Goal: Find specific page/section: Find specific page/section

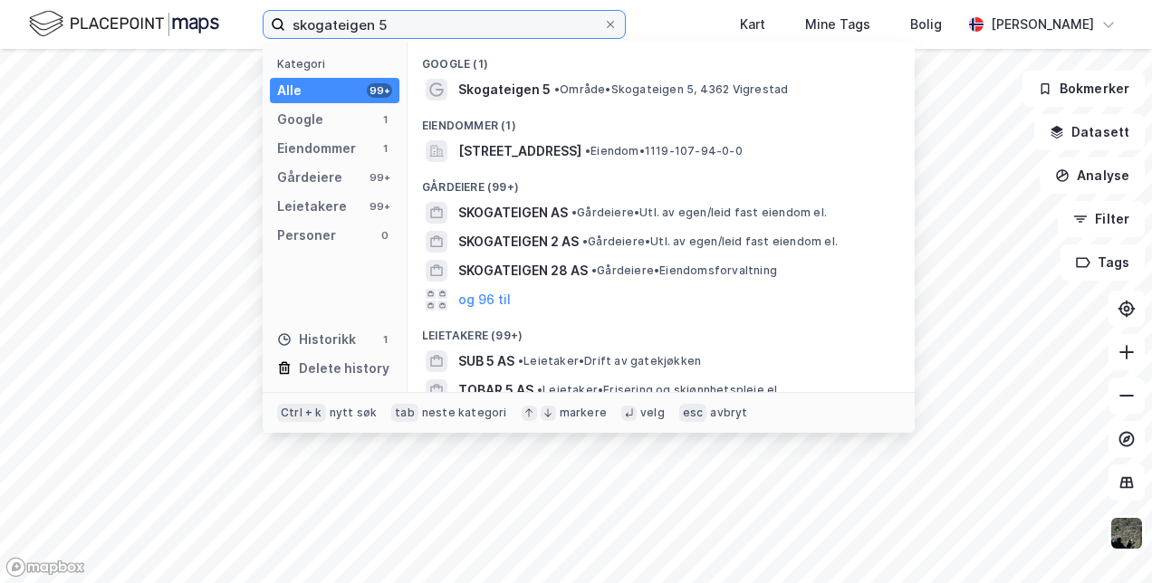
drag, startPoint x: 449, startPoint y: 17, endPoint x: 125, endPoint y: 20, distance: 324.4
click at [125, 20] on div "skogateigen 5 Kategori Alle 99+ Google 1 Eiendommer 1 Gårdeiere 99+ Leietakere …" at bounding box center [576, 24] width 1152 height 49
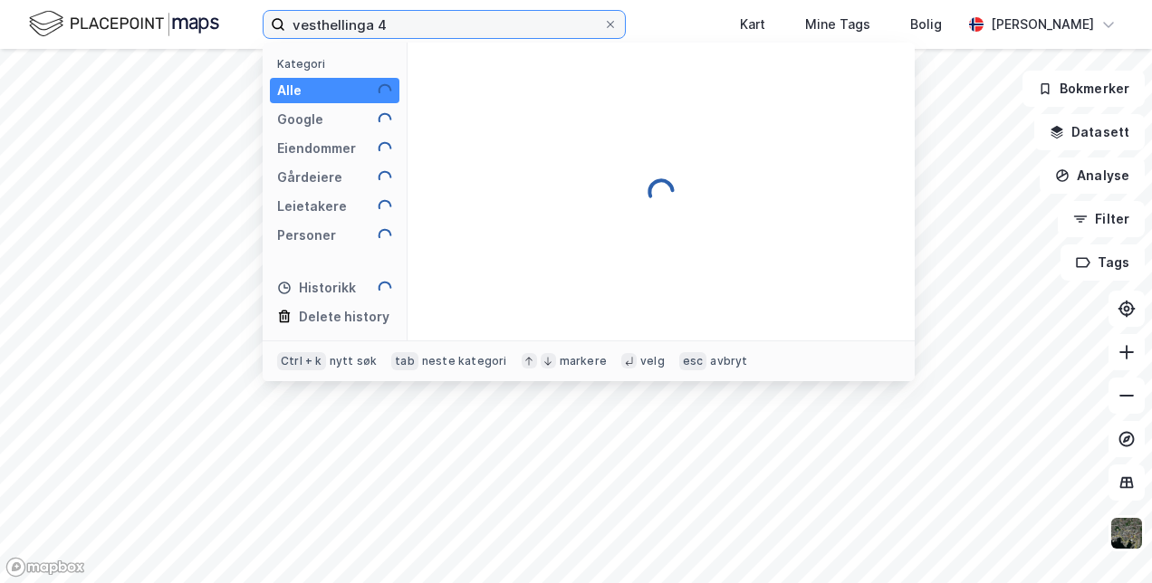
type input "vesthellinga 4"
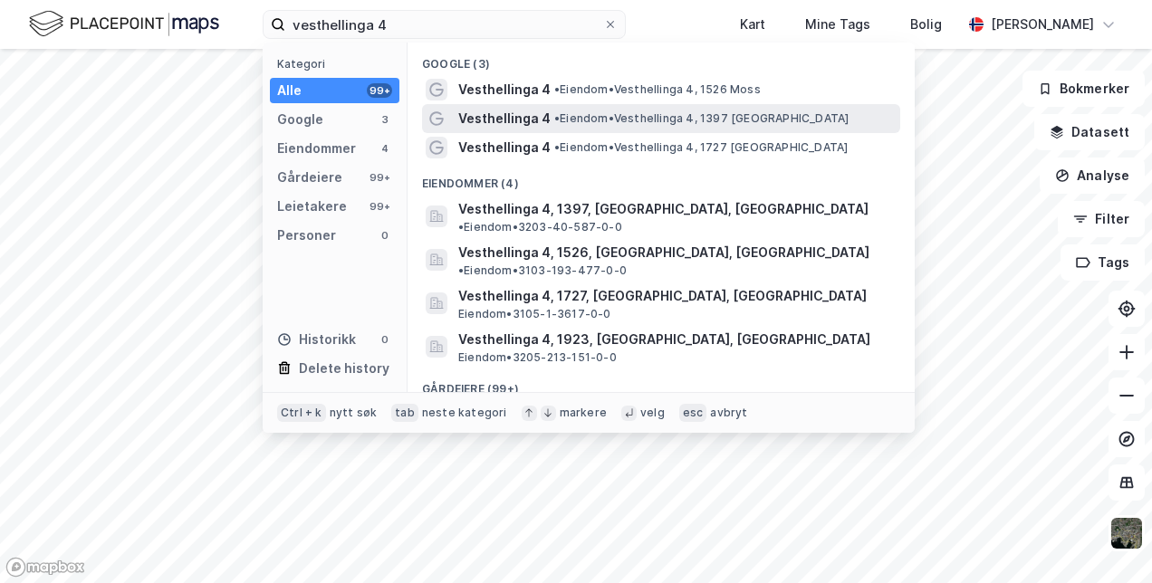
click at [522, 116] on span "Vesthellinga 4" at bounding box center [504, 119] width 92 height 22
